Goal: Information Seeking & Learning: Learn about a topic

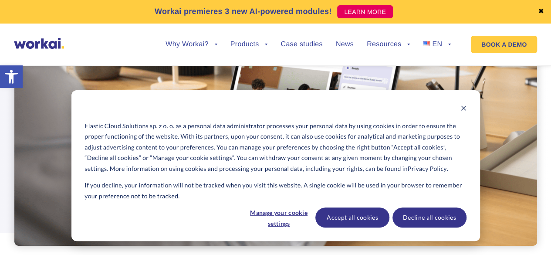
scroll to position [127, 0]
click at [465, 106] on icon "Dismiss cookie banner" at bounding box center [463, 108] width 5 height 5
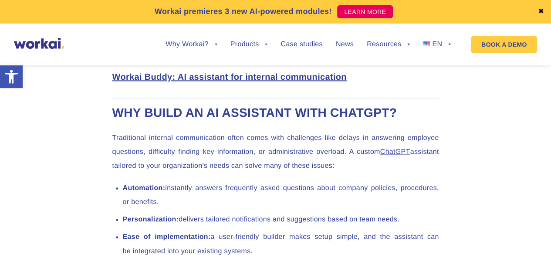
scroll to position [535, 0]
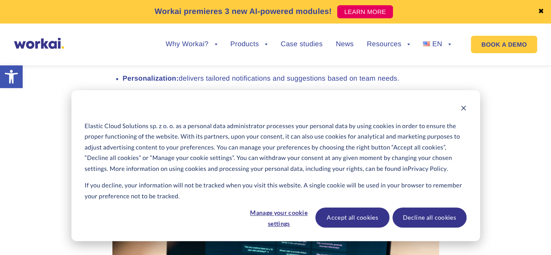
scroll to position [818, 0]
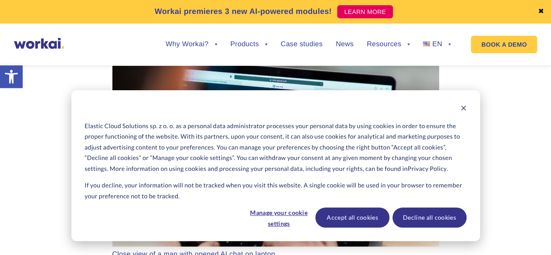
click at [459, 109] on div "Cookie banner" at bounding box center [274, 109] width 381 height 11
click at [462, 109] on icon "Dismiss cookie banner" at bounding box center [463, 108] width 6 height 6
